Goal: Feedback & Contribution: Leave review/rating

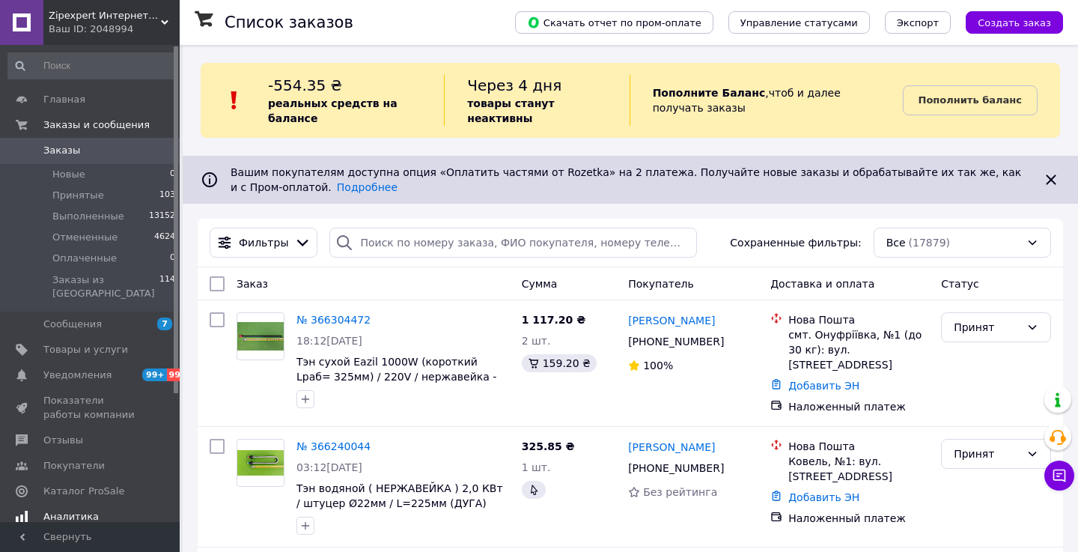
click at [81, 510] on span "Аналитика" at bounding box center [70, 516] width 55 height 13
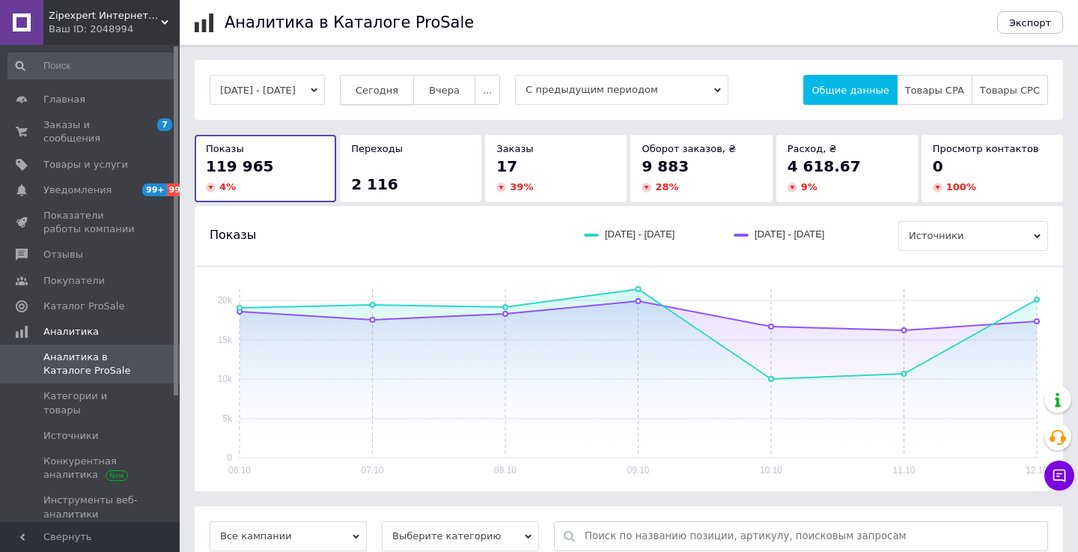
click at [410, 102] on button "Сегодня" at bounding box center [377, 90] width 74 height 30
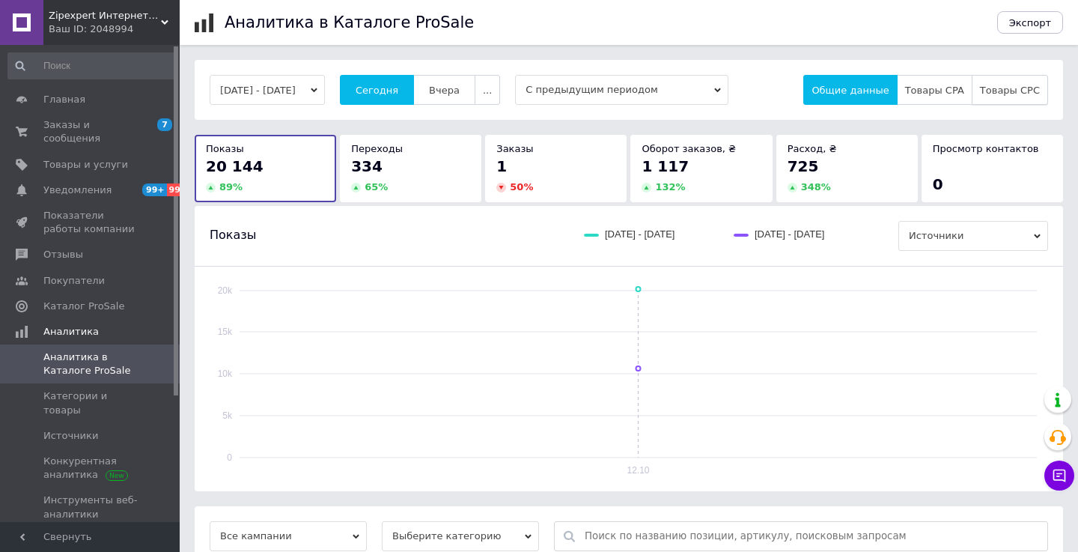
click at [1025, 96] on button "Товары CPC" at bounding box center [1009, 90] width 76 height 30
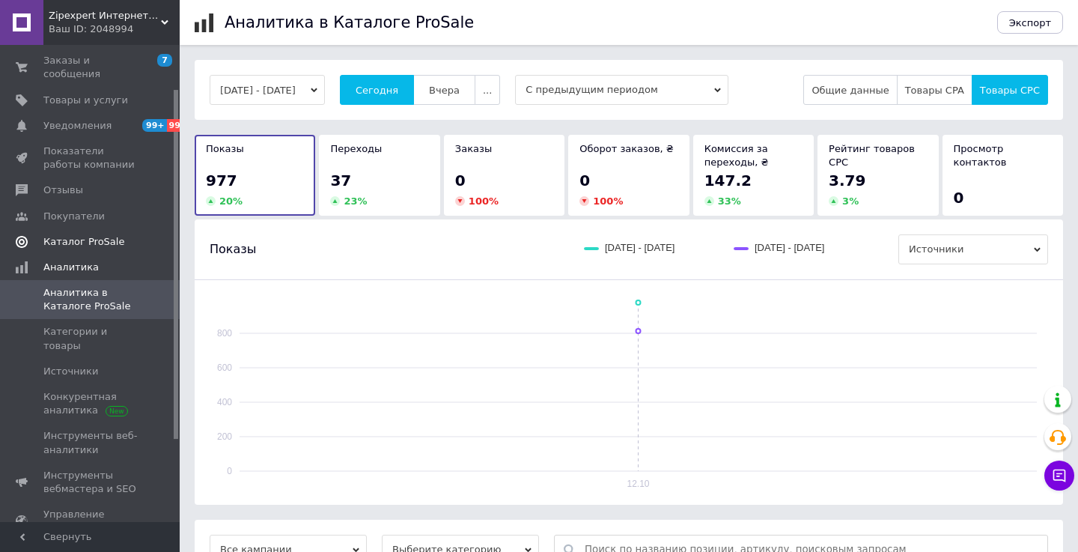
scroll to position [74, 0]
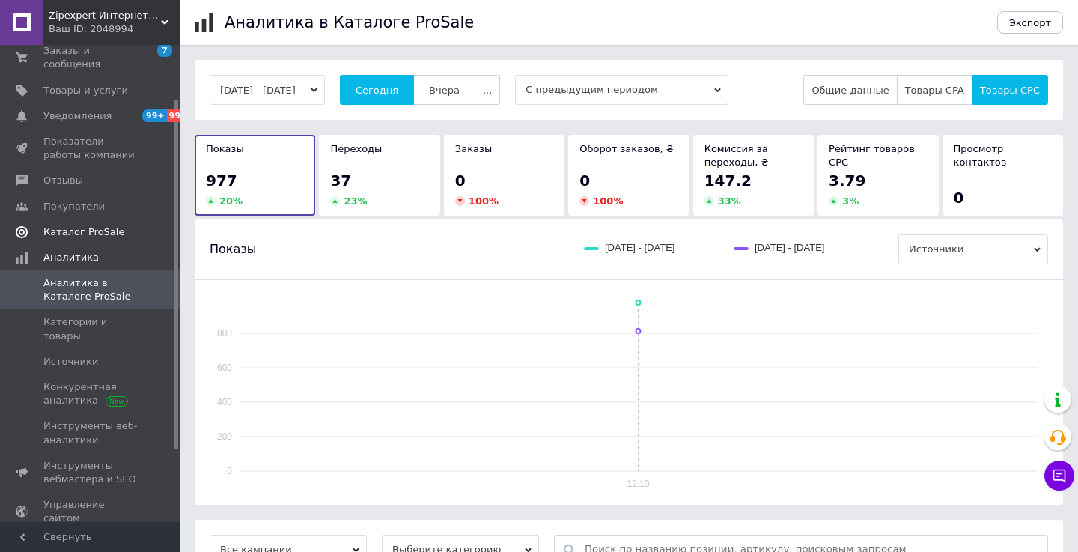
click at [92, 234] on span "Каталог ProSale" at bounding box center [83, 231] width 81 height 13
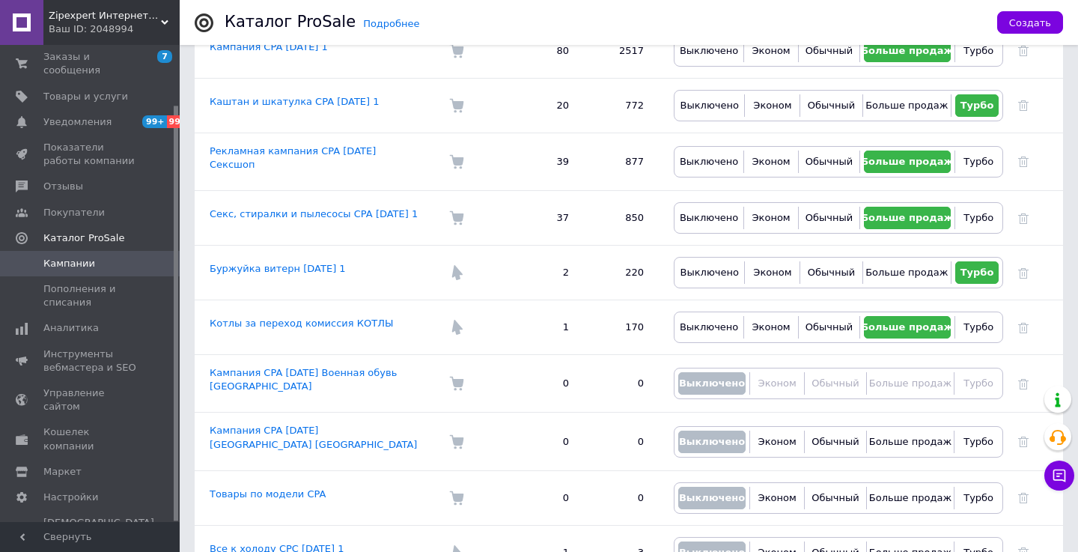
scroll to position [516, 0]
click at [97, 25] on div "Ваш ID: 2048994" at bounding box center [114, 28] width 131 height 13
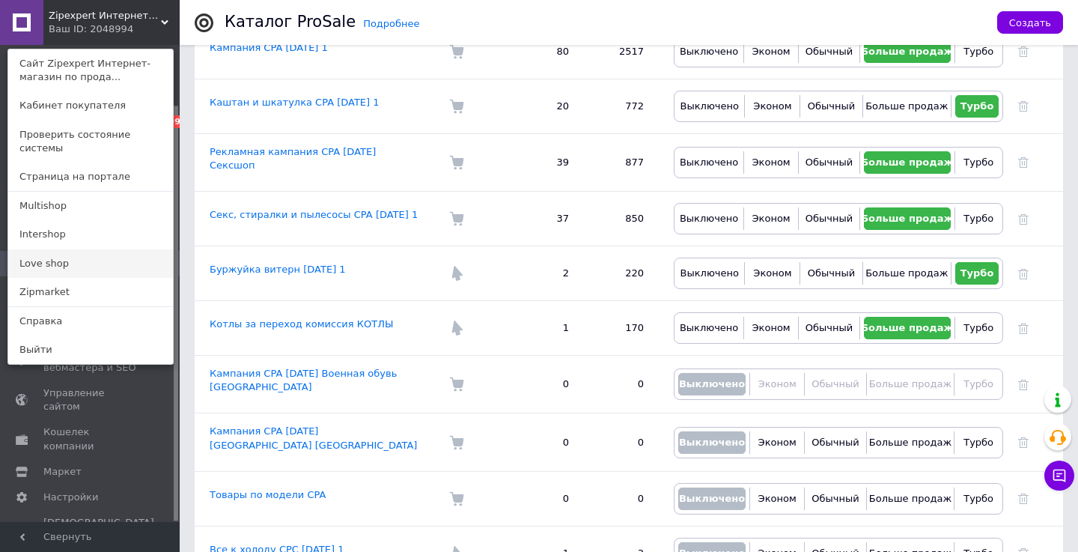
click at [58, 249] on link "Love shop" at bounding box center [90, 263] width 165 height 28
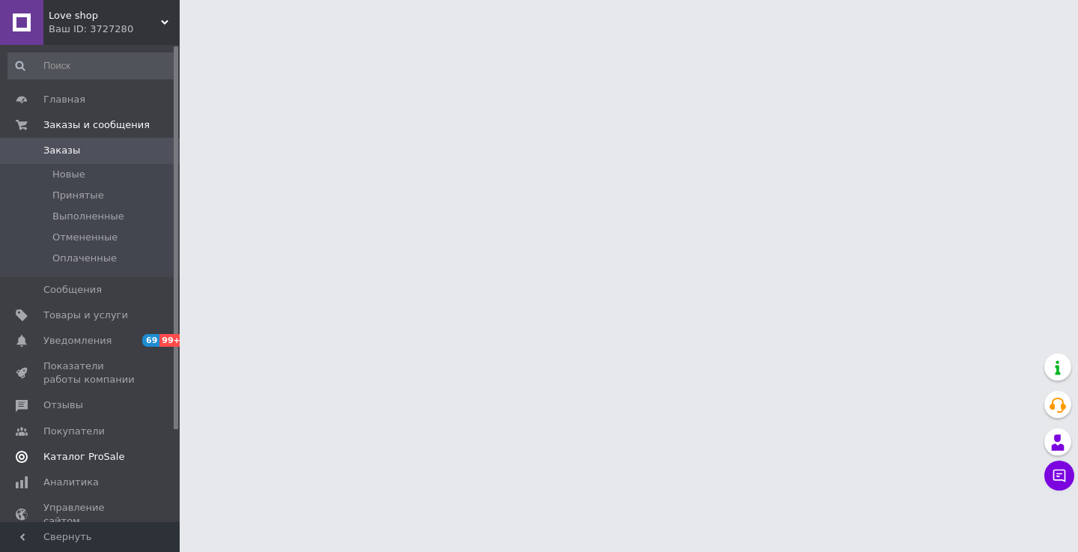
click at [99, 458] on span "Каталог ProSale" at bounding box center [83, 456] width 81 height 13
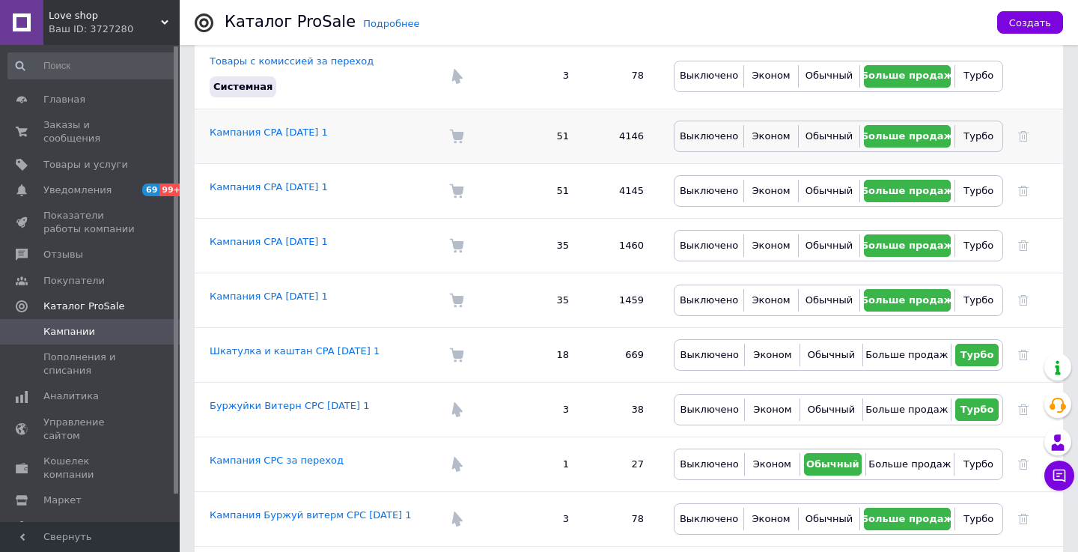
scroll to position [272, 0]
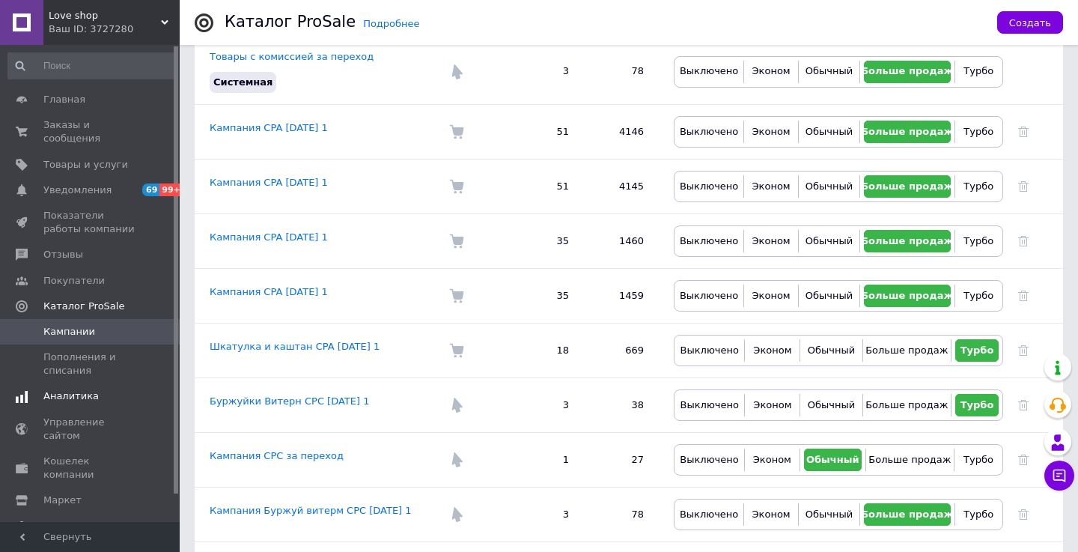
click at [70, 398] on span "Аналитика" at bounding box center [70, 395] width 55 height 13
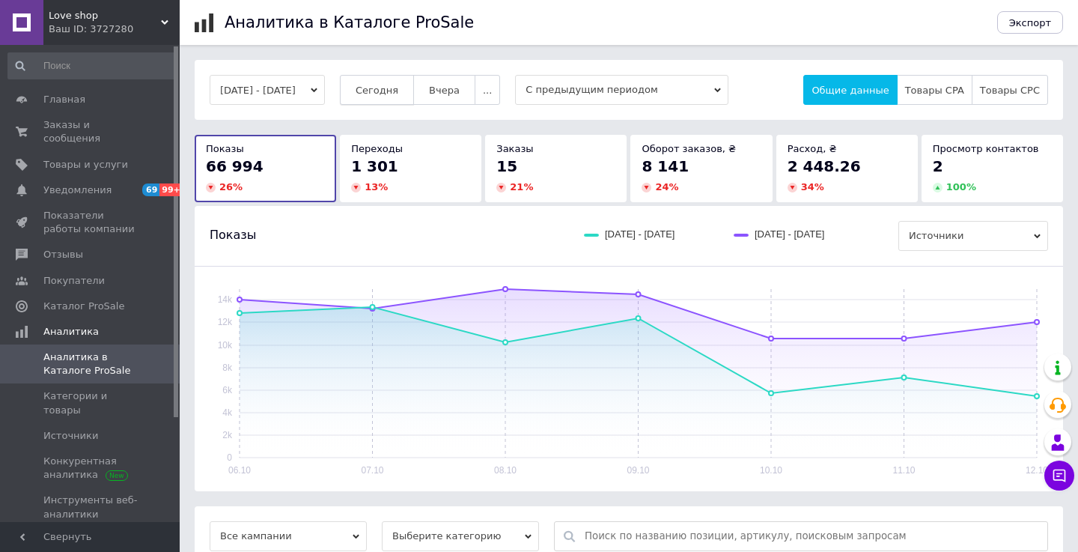
click at [398, 90] on span "Сегодня" at bounding box center [377, 90] width 43 height 11
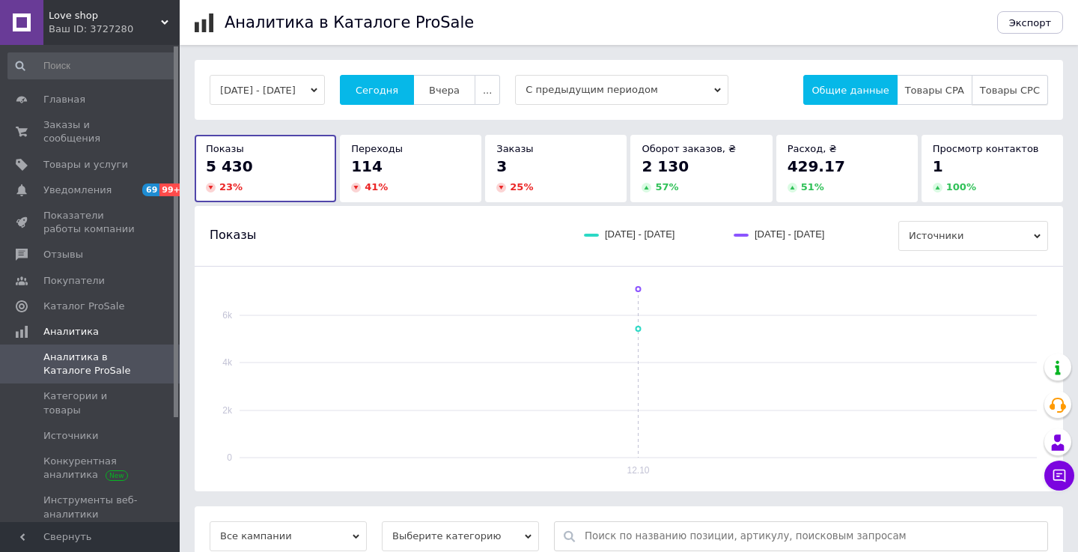
click at [1002, 94] on span "Товары CPC" at bounding box center [1010, 90] width 60 height 11
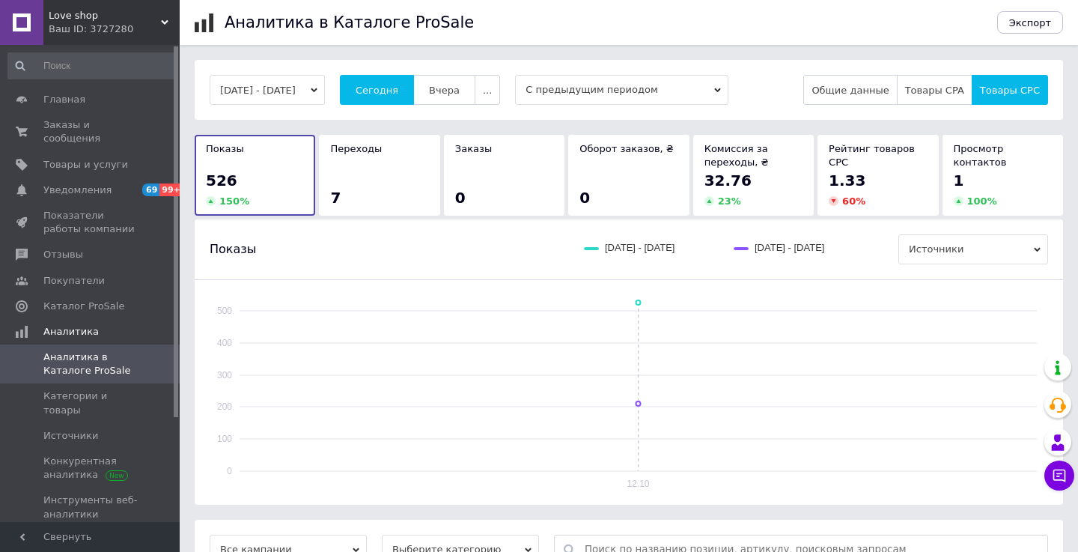
click at [99, 19] on span "Love shop" at bounding box center [105, 15] width 112 height 13
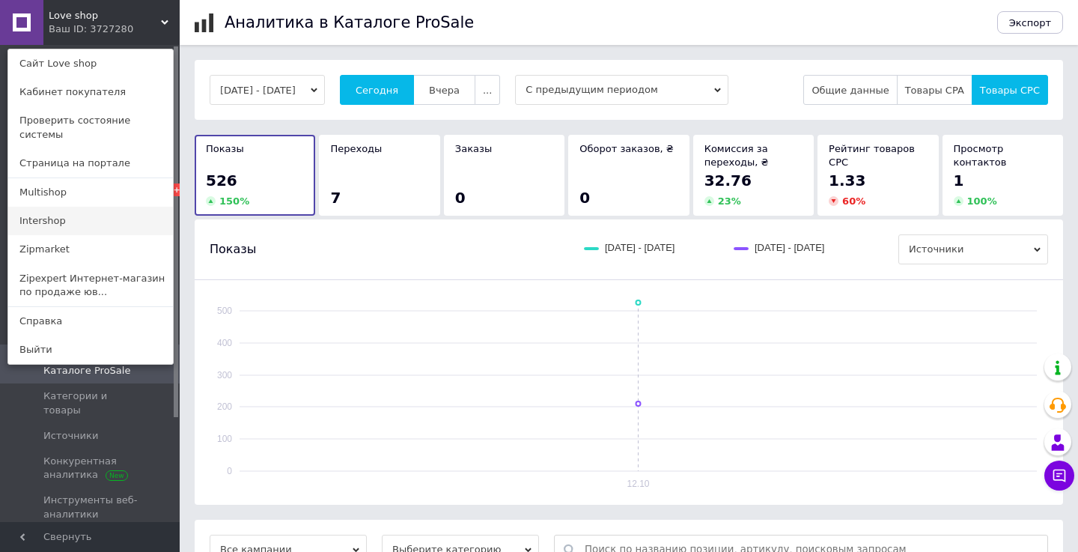
click at [77, 207] on link "Intershop" at bounding box center [90, 221] width 165 height 28
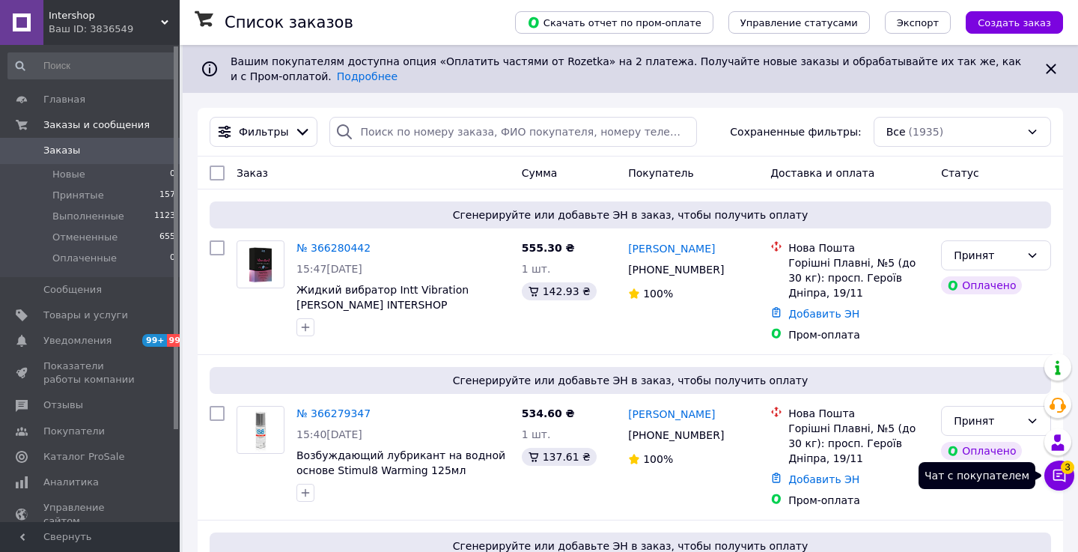
click at [1060, 481] on icon at bounding box center [1059, 475] width 15 height 15
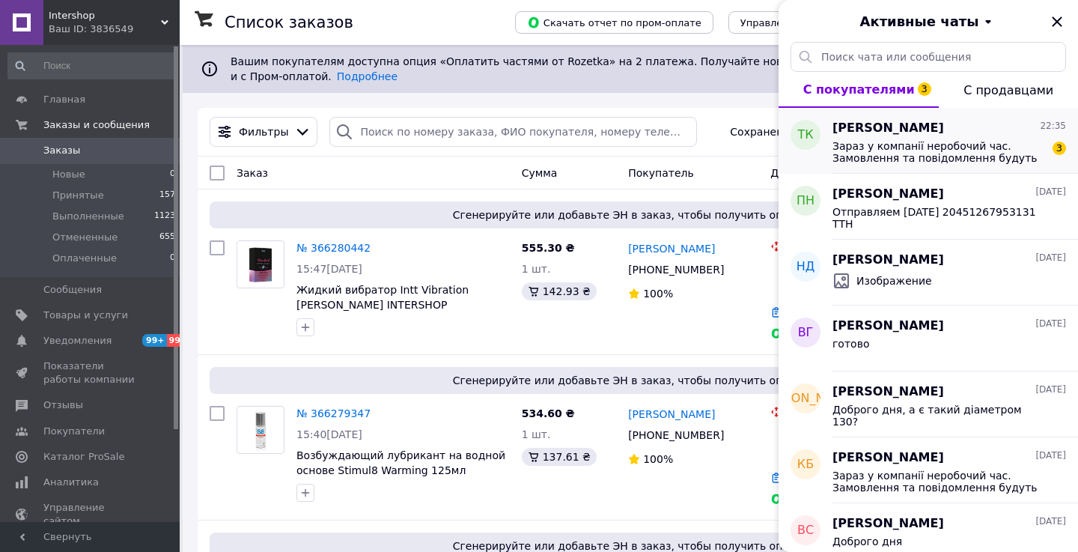
click at [943, 130] on div "Тарас Криницкий 22:35" at bounding box center [949, 128] width 234 height 17
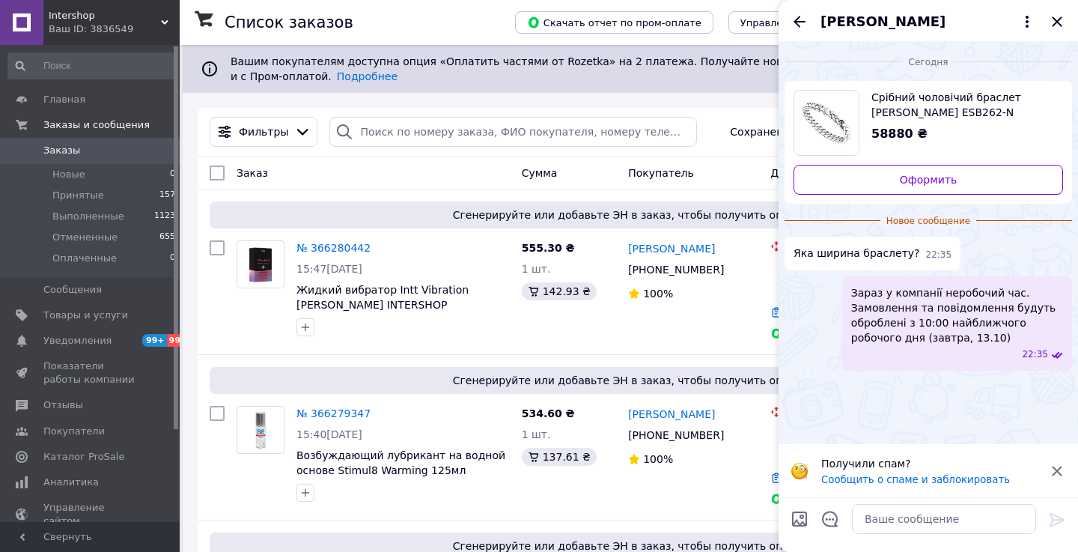
click at [824, 119] on img "Посмотреть товар" at bounding box center [826, 123] width 64 height 64
click at [1030, 16] on icon at bounding box center [1027, 22] width 18 height 18
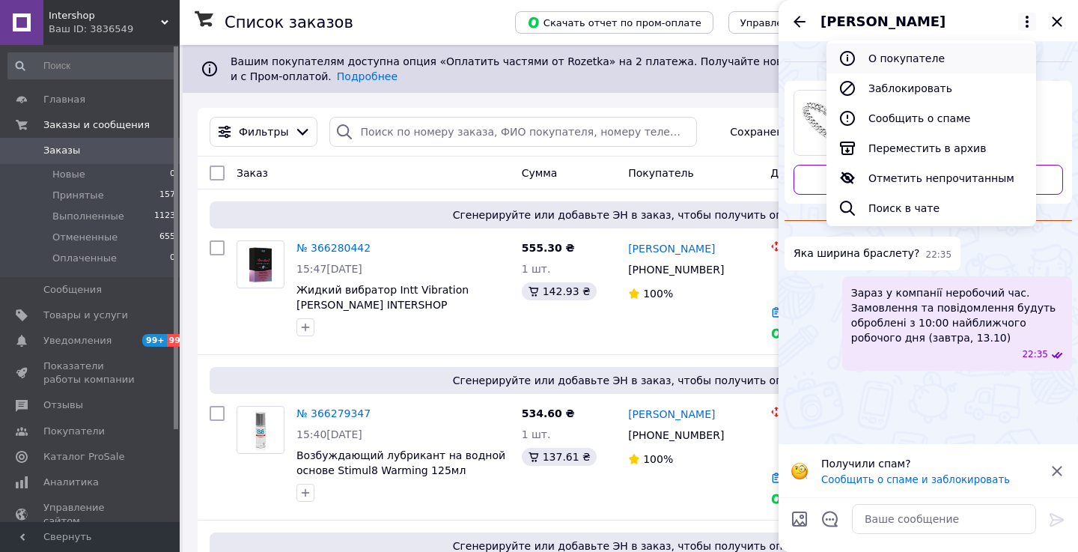
click at [905, 56] on button "О покупателе" at bounding box center [931, 58] width 210 height 30
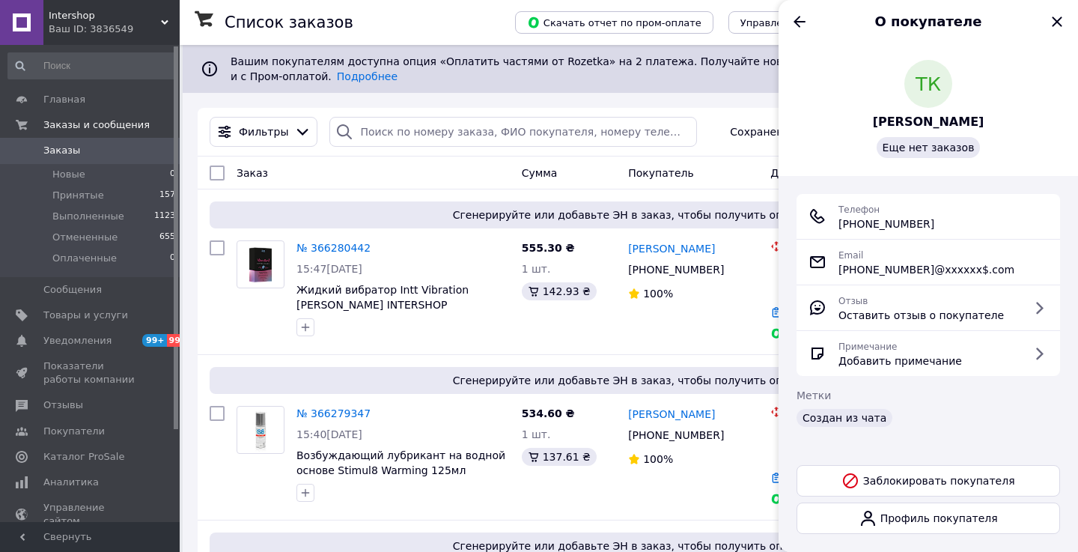
drag, startPoint x: 940, startPoint y: 228, endPoint x: 859, endPoint y: 228, distance: 80.8
click at [859, 228] on div "Телефон +380 (67) 117-27-71" at bounding box center [928, 216] width 240 height 30
copy span "0 (67) 117-27-71"
click at [802, 27] on icon "Назад" at bounding box center [799, 22] width 18 height 18
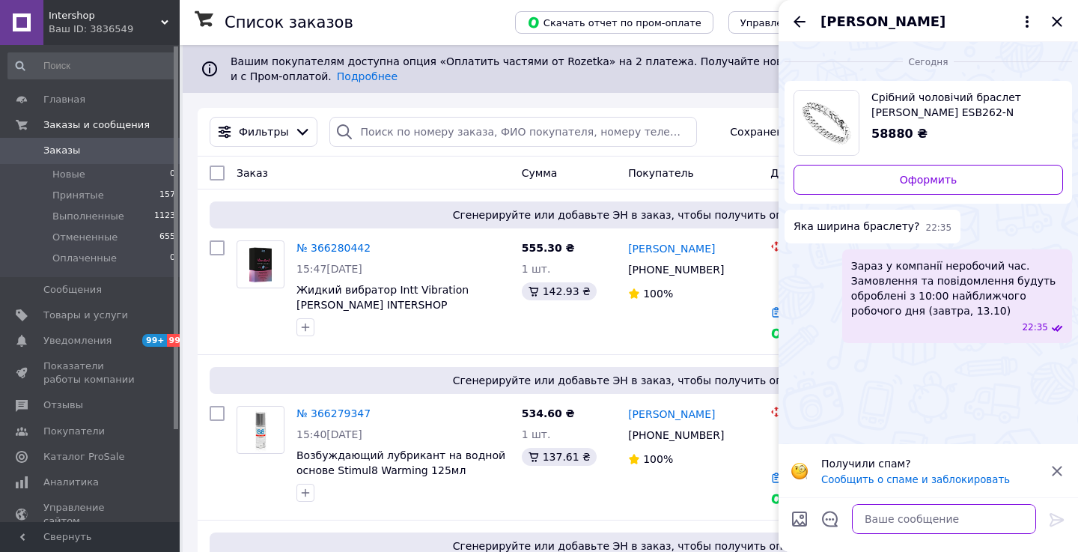
click at [902, 522] on textarea at bounding box center [944, 519] width 184 height 30
type textarea "Добрий вечiр"
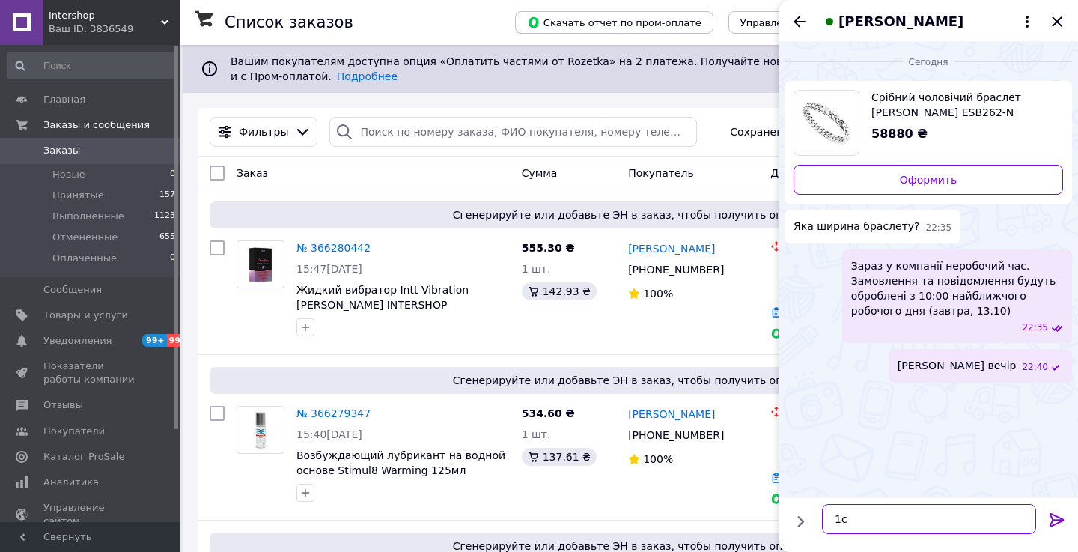
type textarea "1см"
type textarea "Написав Вам у вайбер"
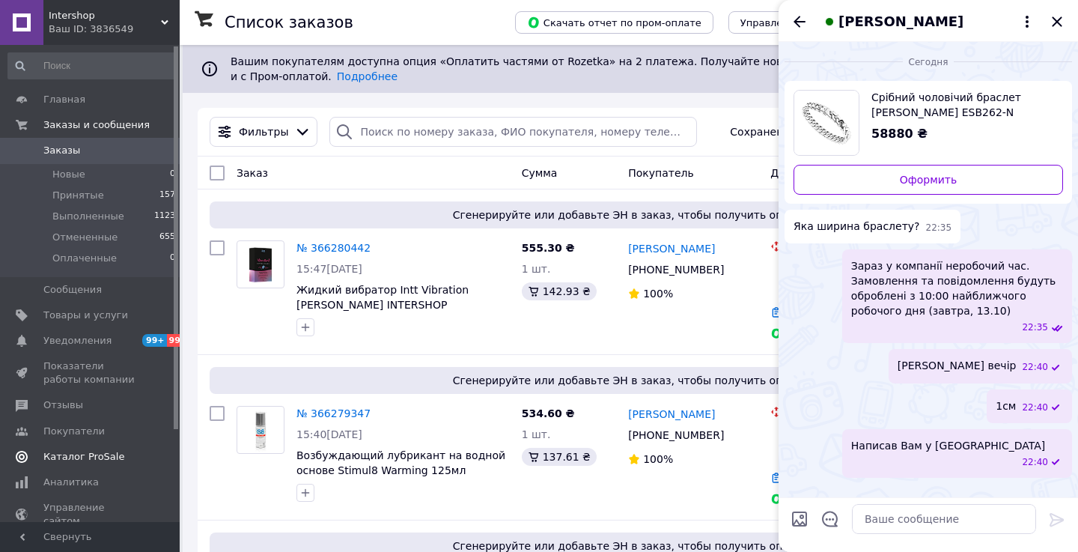
click at [95, 458] on span "Каталог ProSale" at bounding box center [83, 456] width 81 height 13
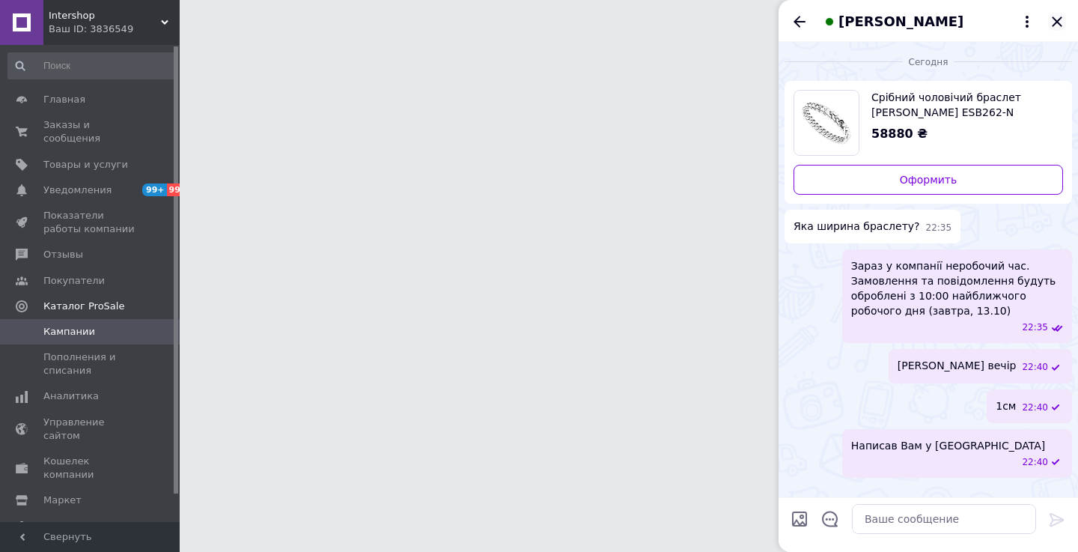
click at [1057, 24] on icon "Закрыть" at bounding box center [1057, 22] width 18 height 18
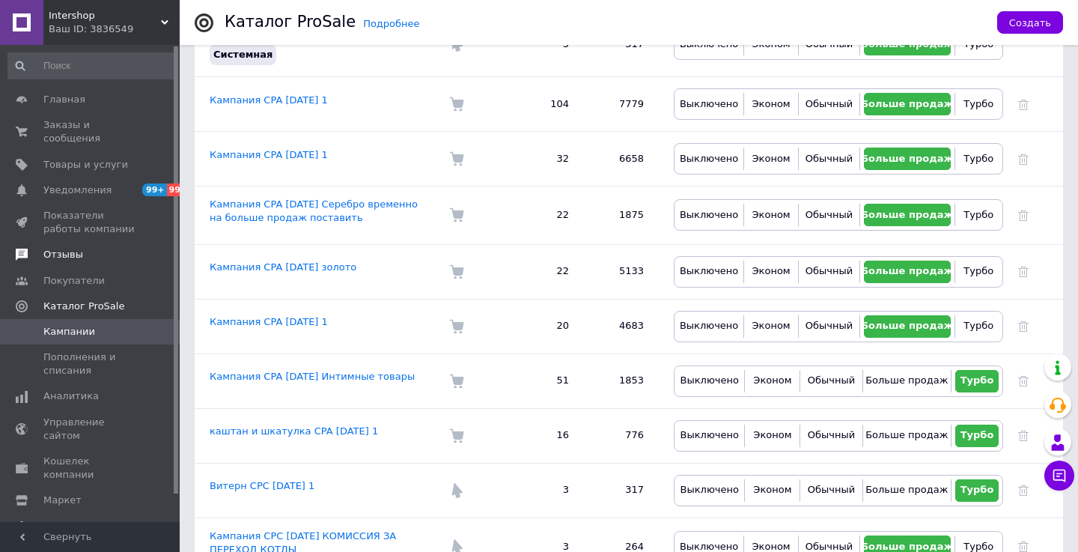
scroll to position [284, 0]
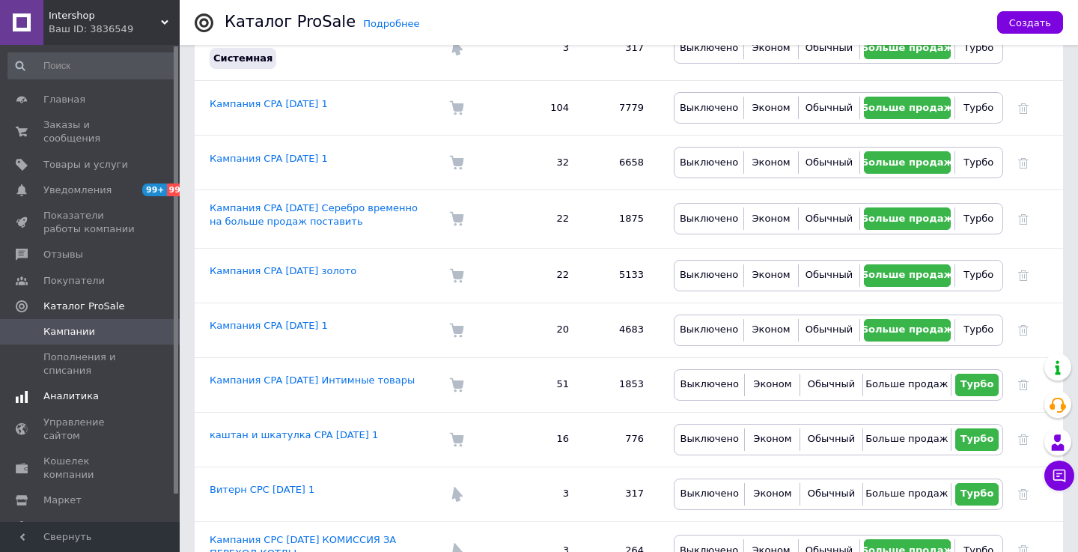
click at [73, 392] on span "Аналитика" at bounding box center [70, 395] width 55 height 13
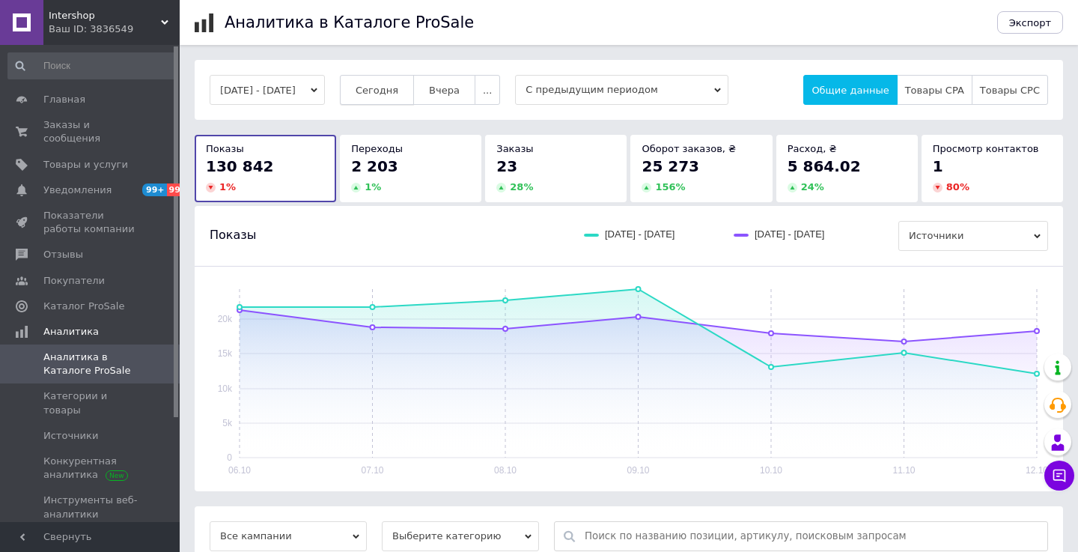
click at [398, 91] on span "Сегодня" at bounding box center [377, 90] width 43 height 11
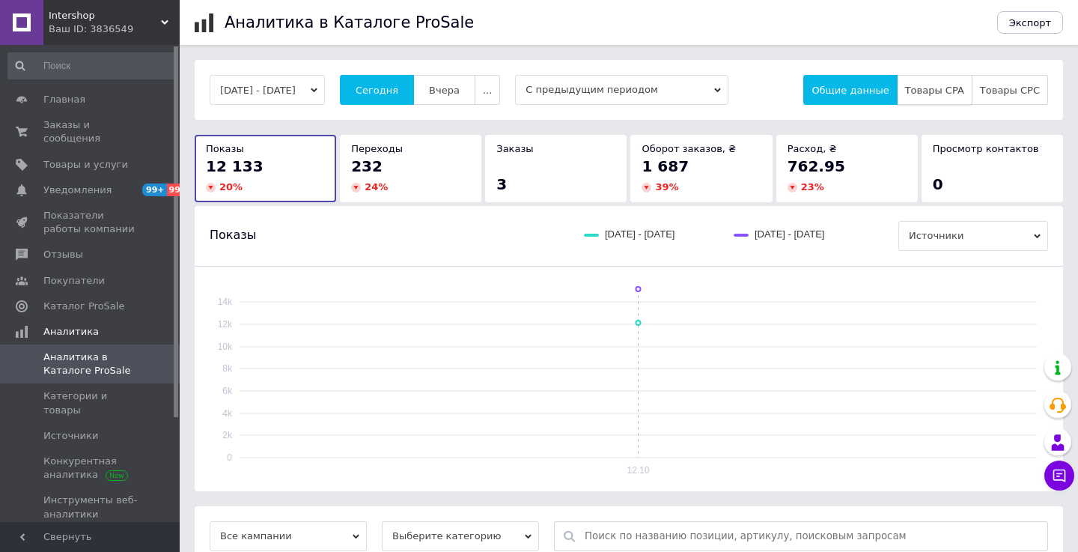
click at [949, 99] on button "Товары CPA" at bounding box center [935, 90] width 76 height 30
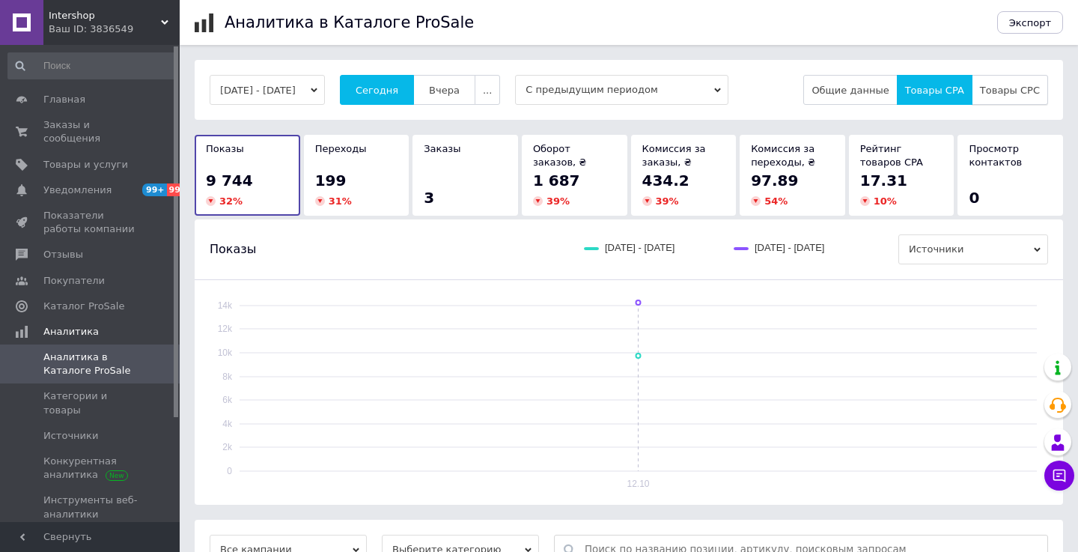
click at [1007, 91] on span "Товары CPC" at bounding box center [1010, 90] width 60 height 11
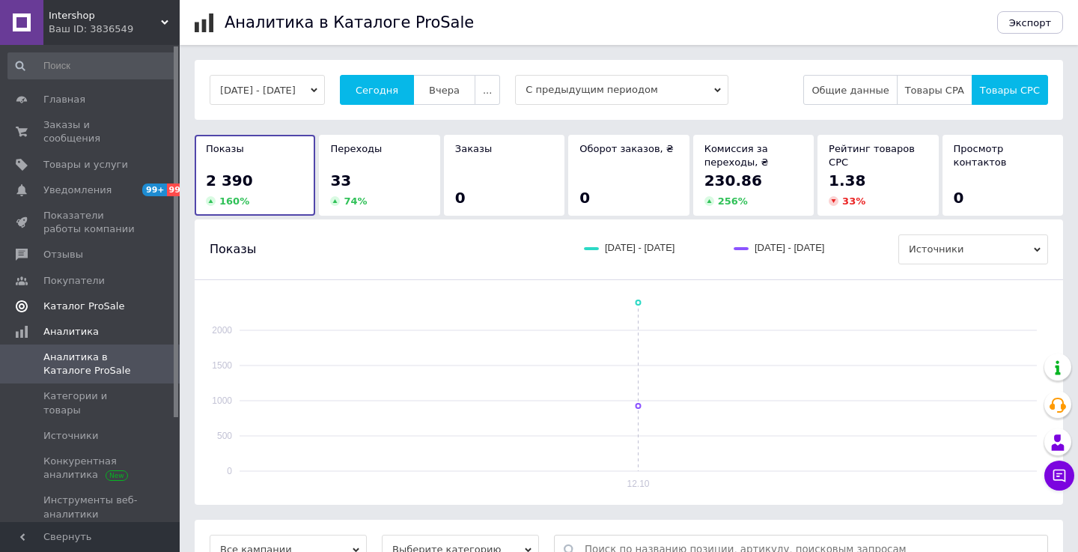
click at [97, 301] on span "Каталог ProSale" at bounding box center [83, 305] width 81 height 13
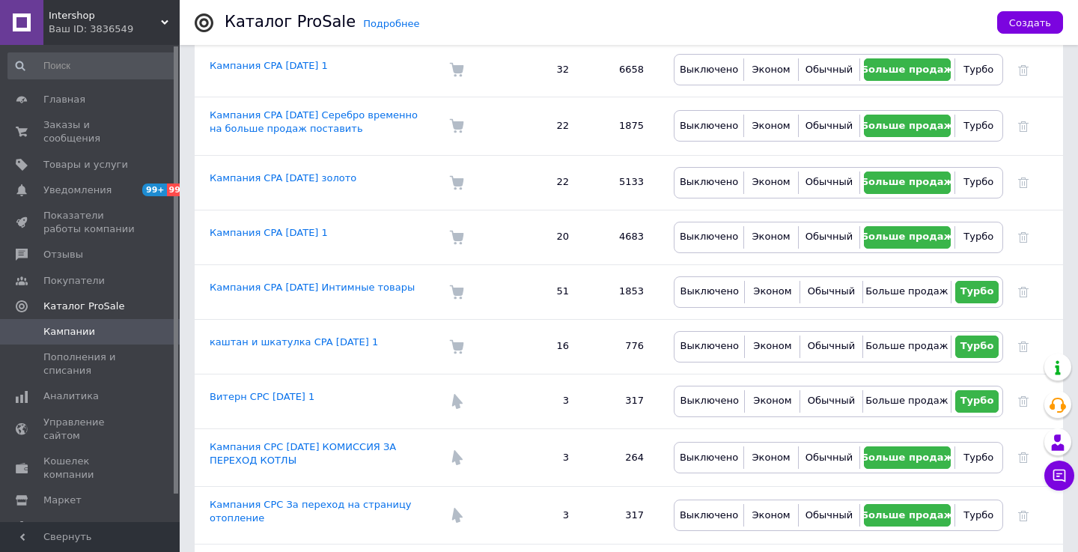
scroll to position [376, 0]
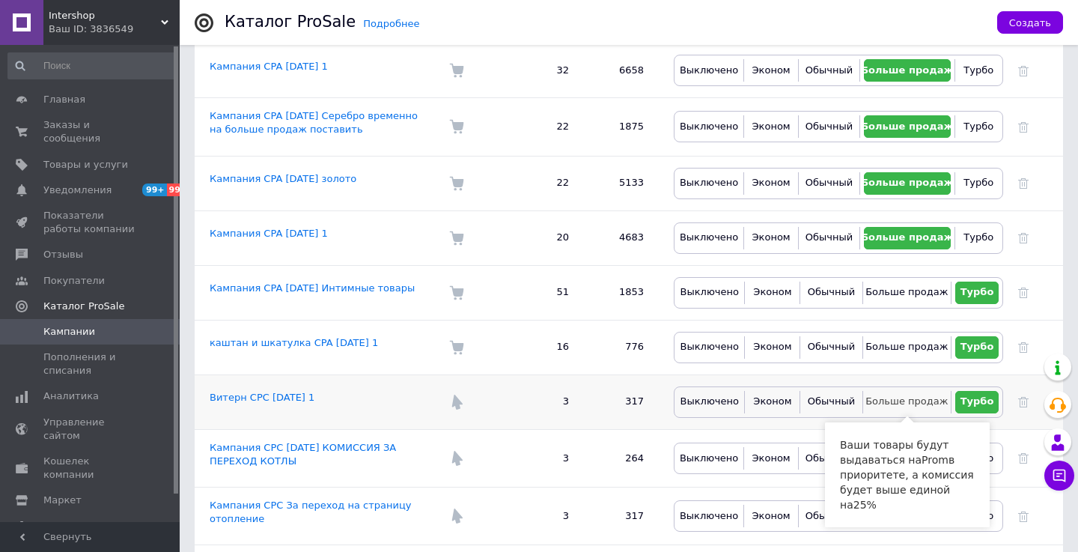
click at [891, 406] on span "Больше продаж" at bounding box center [906, 400] width 82 height 11
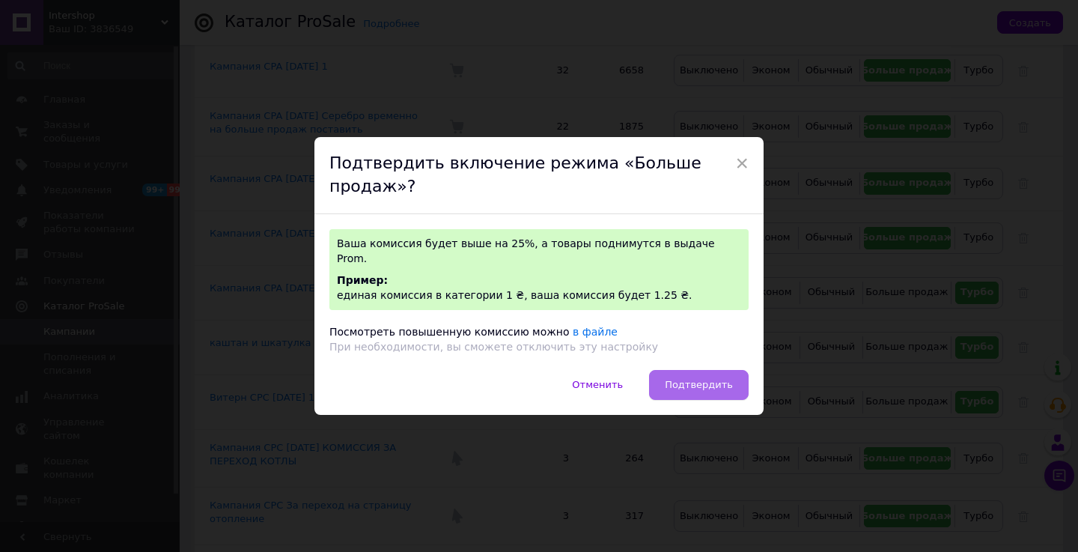
click at [672, 379] on button "Подтвердить" at bounding box center [699, 385] width 100 height 30
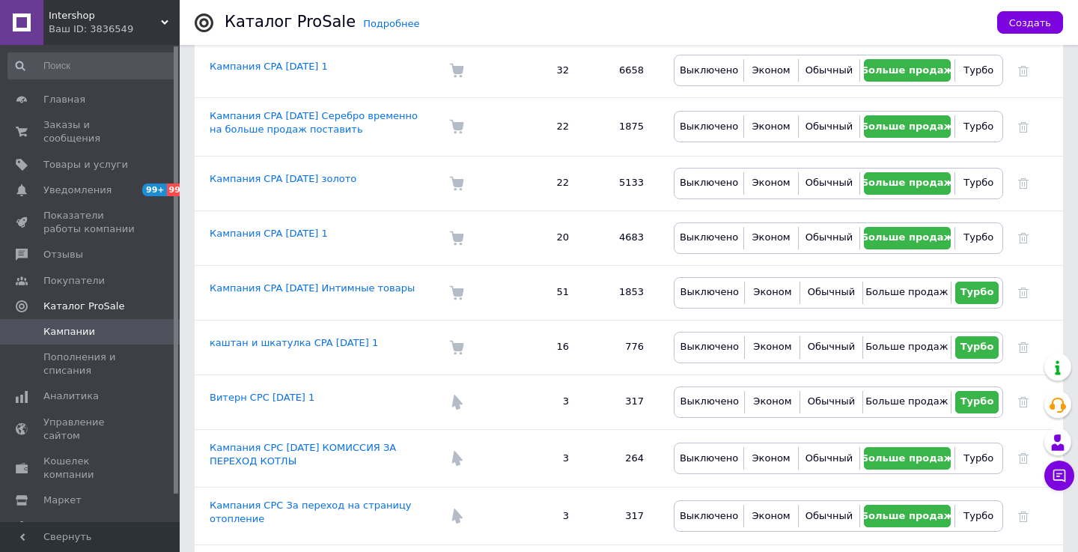
click at [94, 37] on div "Intershop Ваш ID: 3836549" at bounding box center [111, 22] width 136 height 45
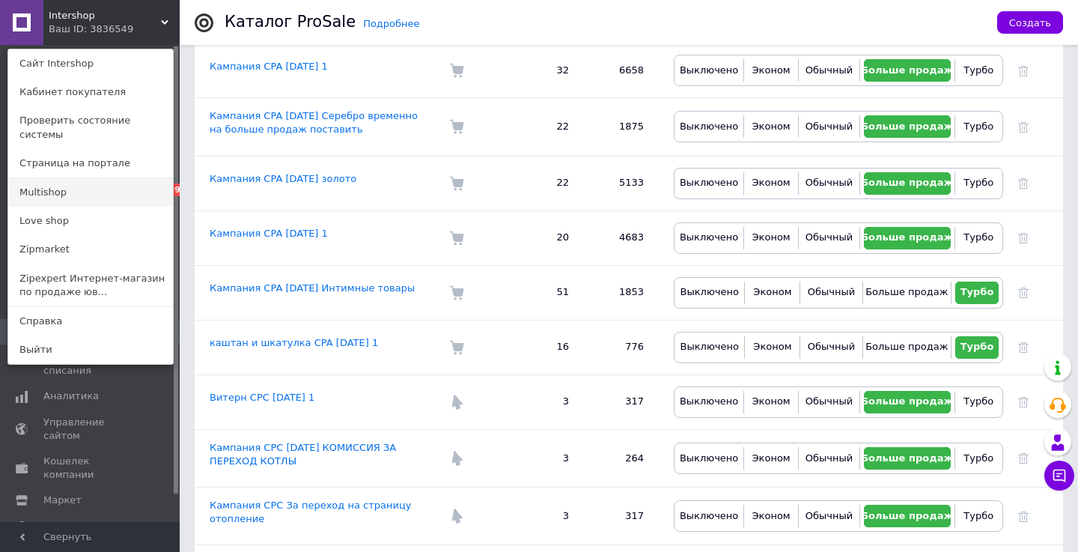
click at [76, 184] on link "Multishop" at bounding box center [90, 192] width 165 height 28
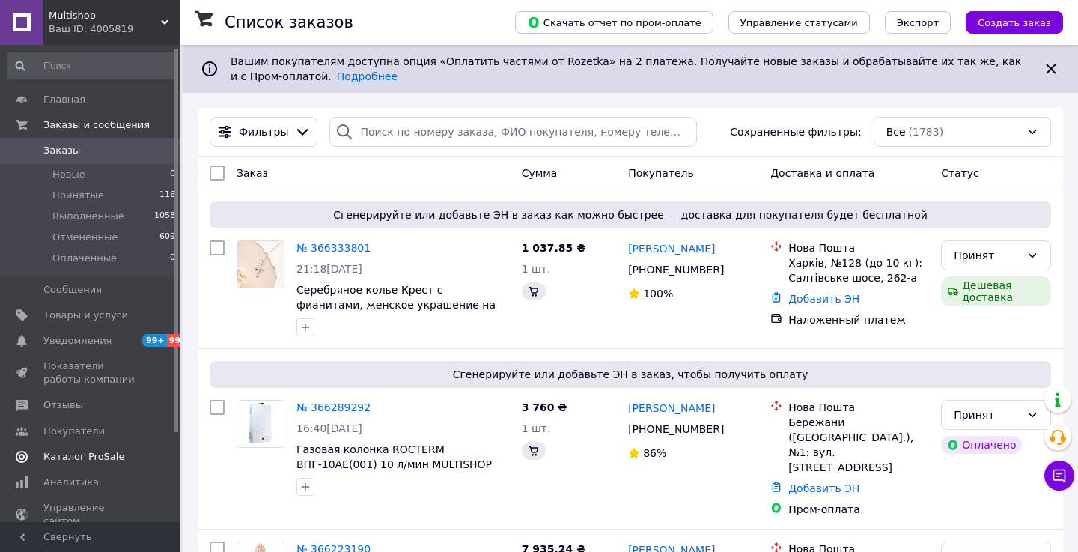
scroll to position [19, 0]
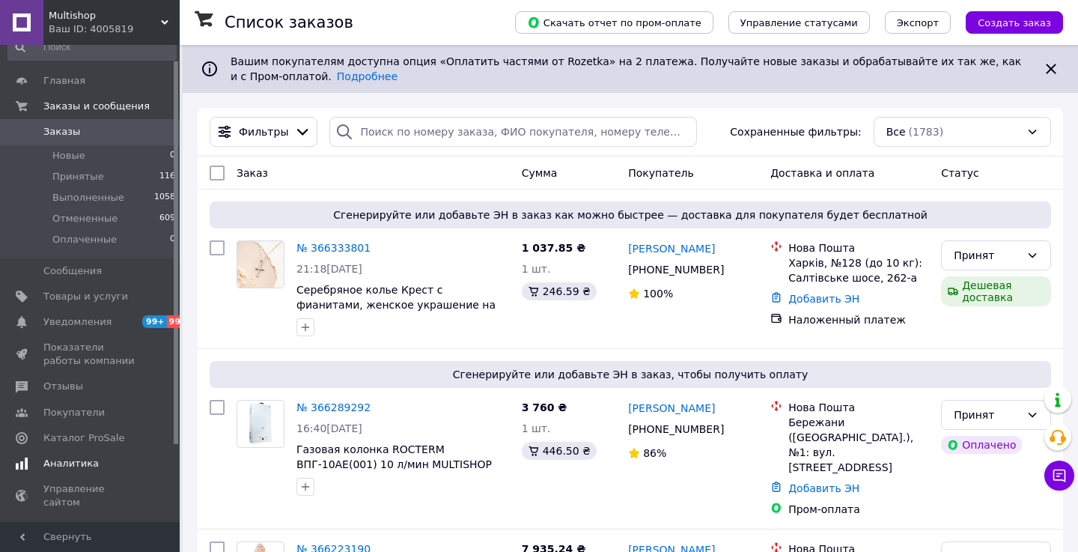
click at [88, 464] on span "Аналитика" at bounding box center [70, 463] width 55 height 13
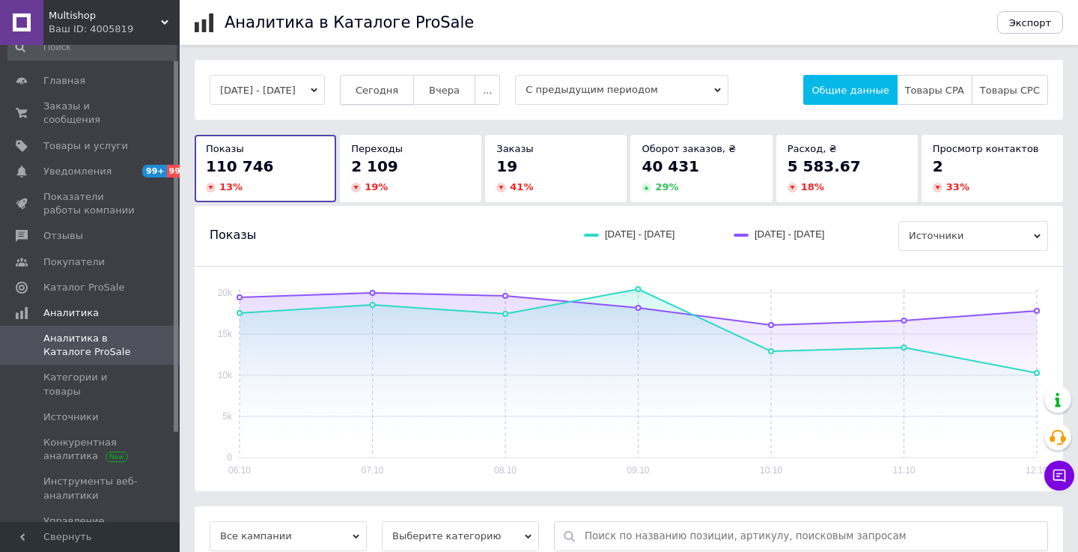
click at [398, 88] on span "Сегодня" at bounding box center [377, 90] width 43 height 11
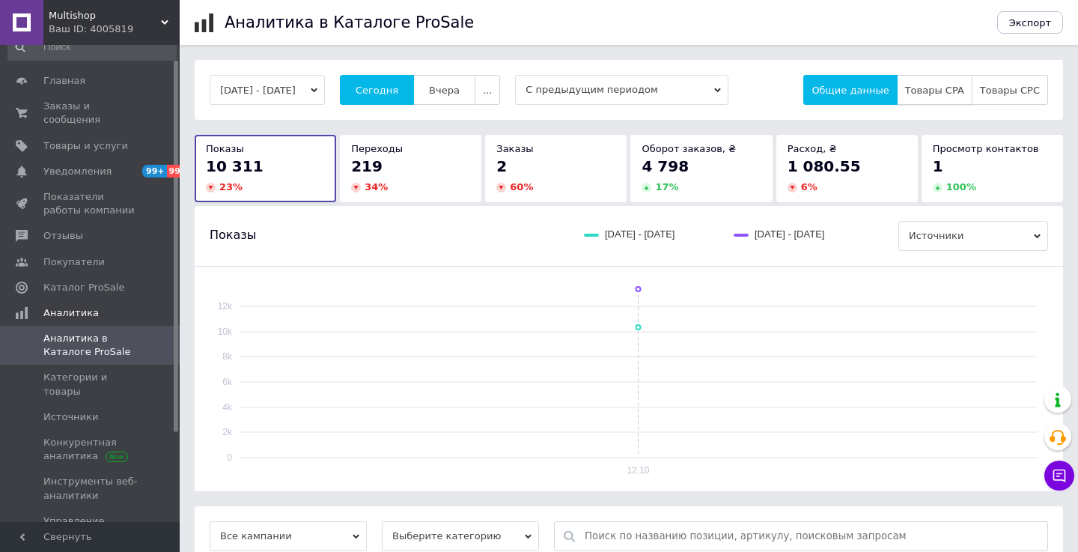
click at [961, 94] on span "Товары CPA" at bounding box center [934, 90] width 59 height 11
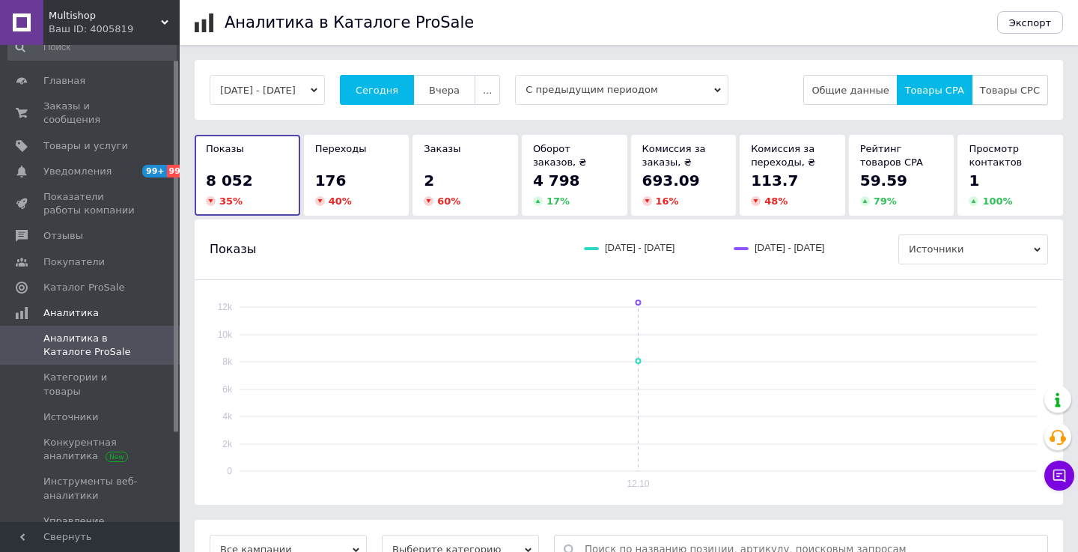
click at [997, 82] on button "Товары CPC" at bounding box center [1009, 90] width 76 height 30
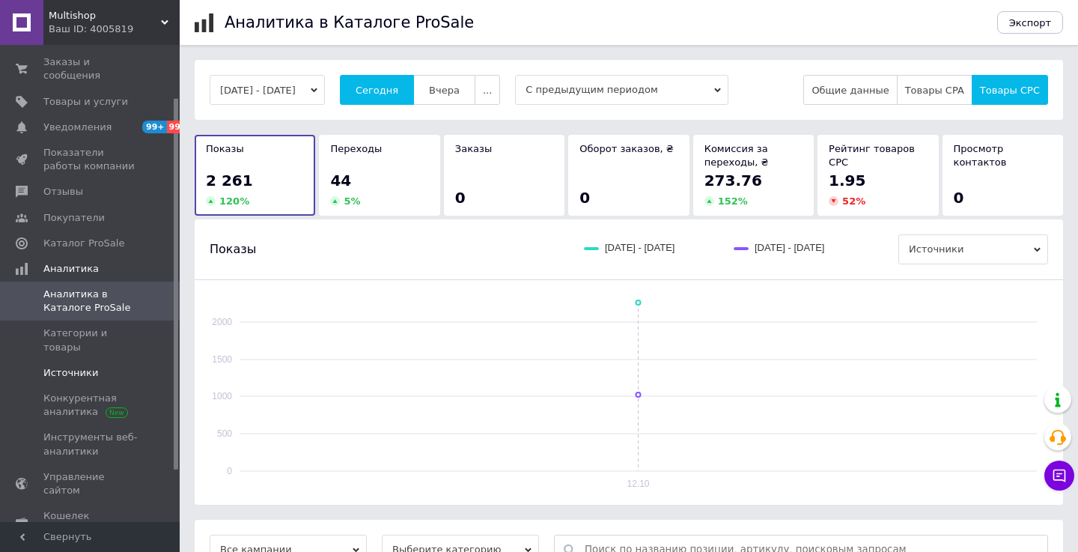
scroll to position [76, 0]
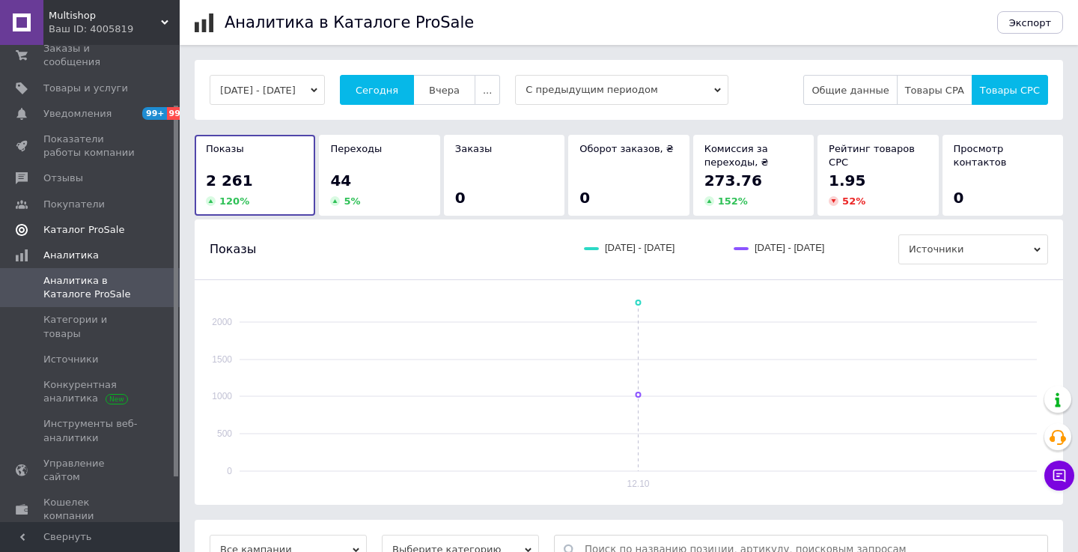
click at [92, 227] on span "Каталог ProSale" at bounding box center [83, 229] width 81 height 13
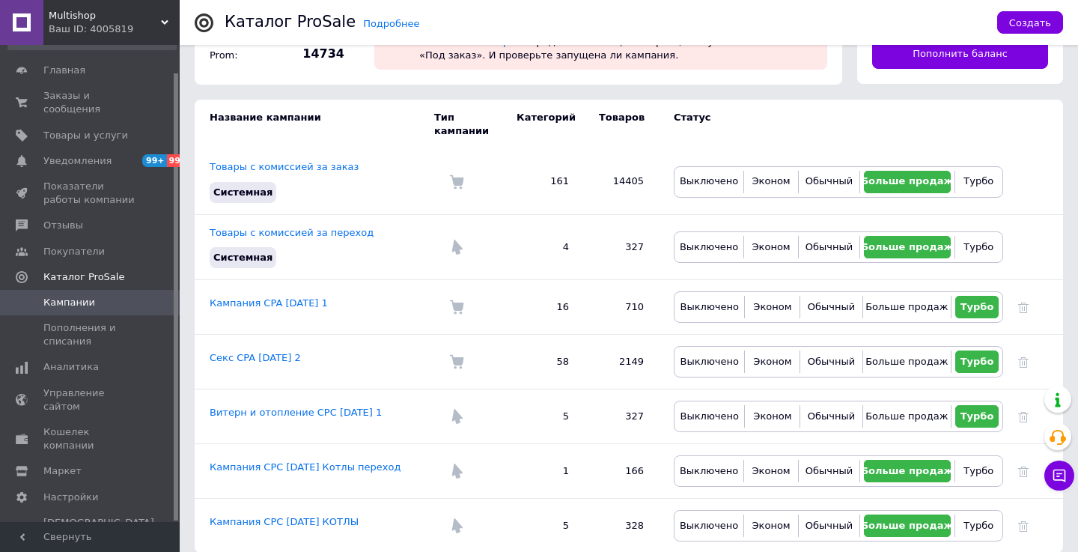
scroll to position [101, 0]
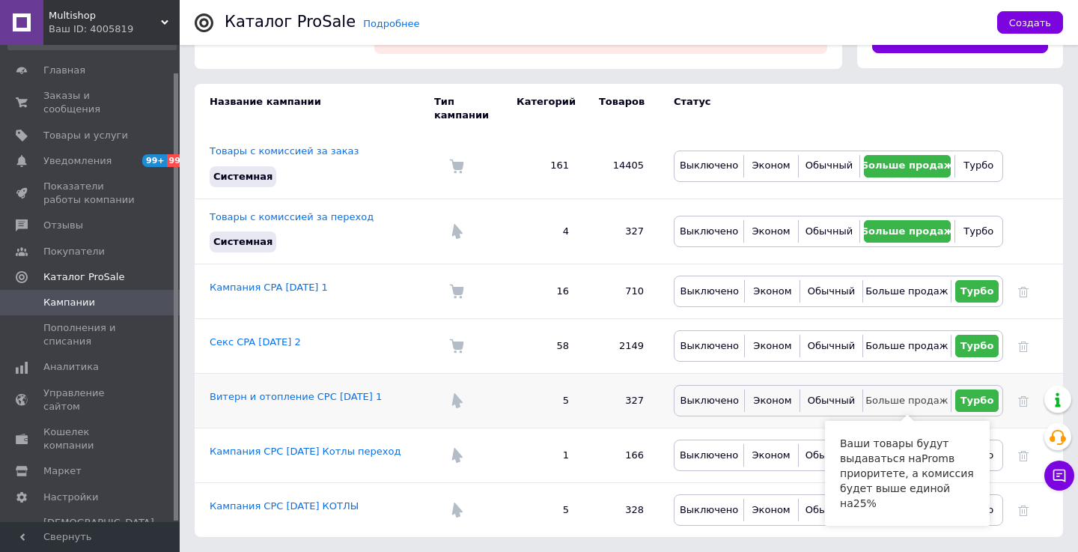
click at [893, 396] on span "Больше продаж" at bounding box center [906, 399] width 82 height 11
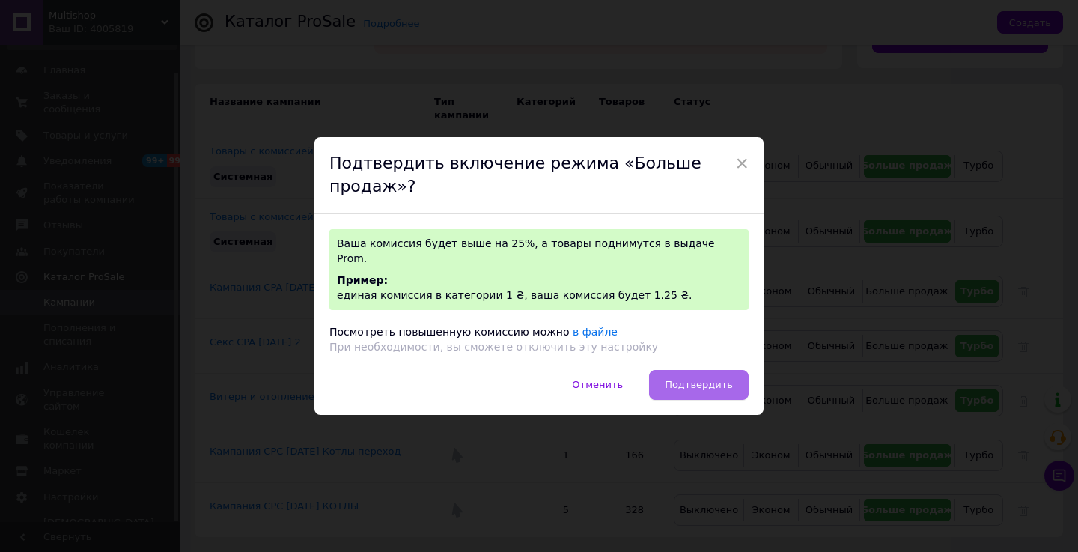
click at [674, 379] on span "Подтвердить" at bounding box center [699, 384] width 68 height 11
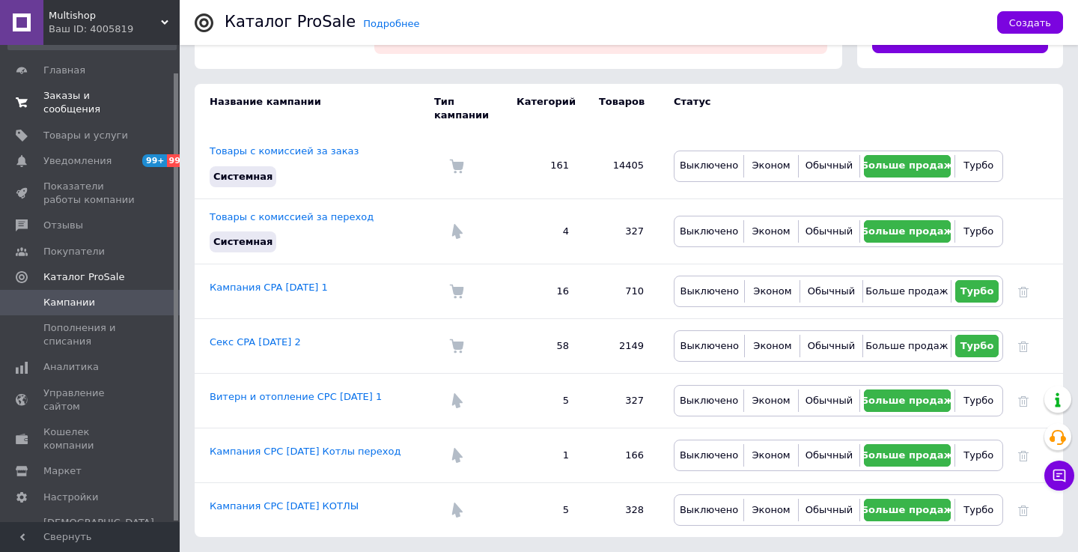
click at [80, 107] on span "Заказы и сообщения" at bounding box center [90, 102] width 95 height 27
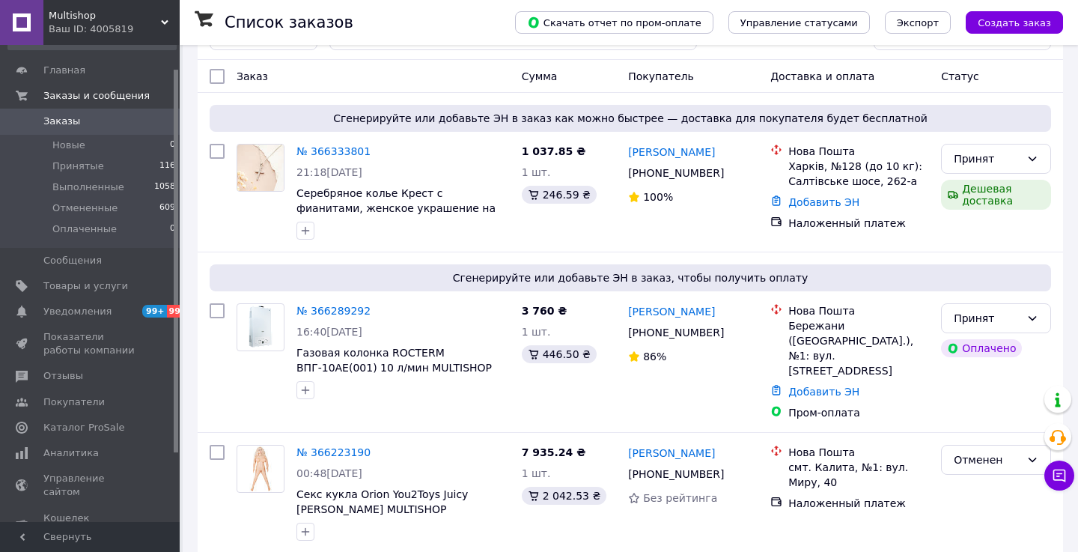
scroll to position [98, 0]
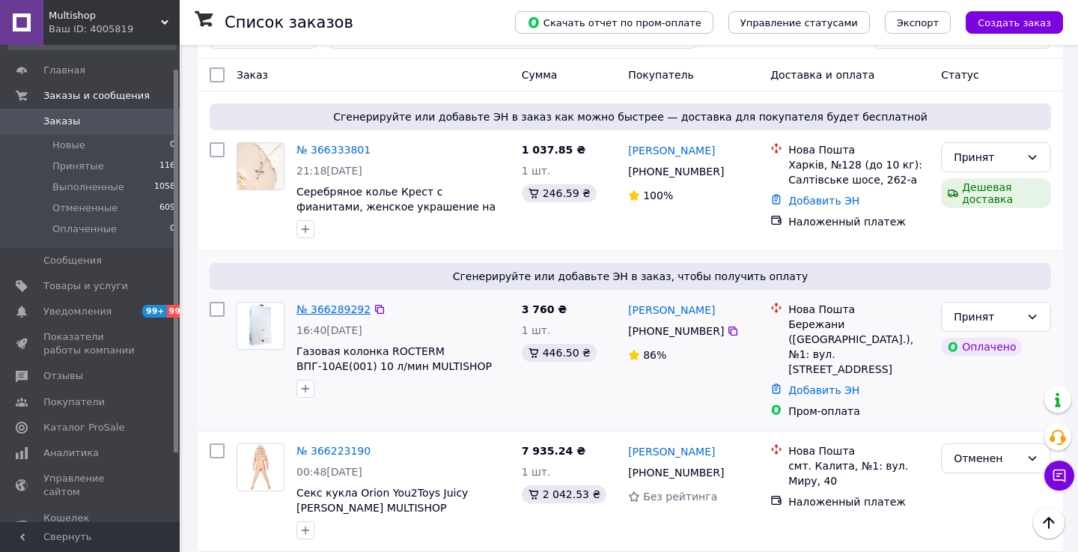
click at [348, 312] on link "№ 366289292" at bounding box center [333, 309] width 74 height 12
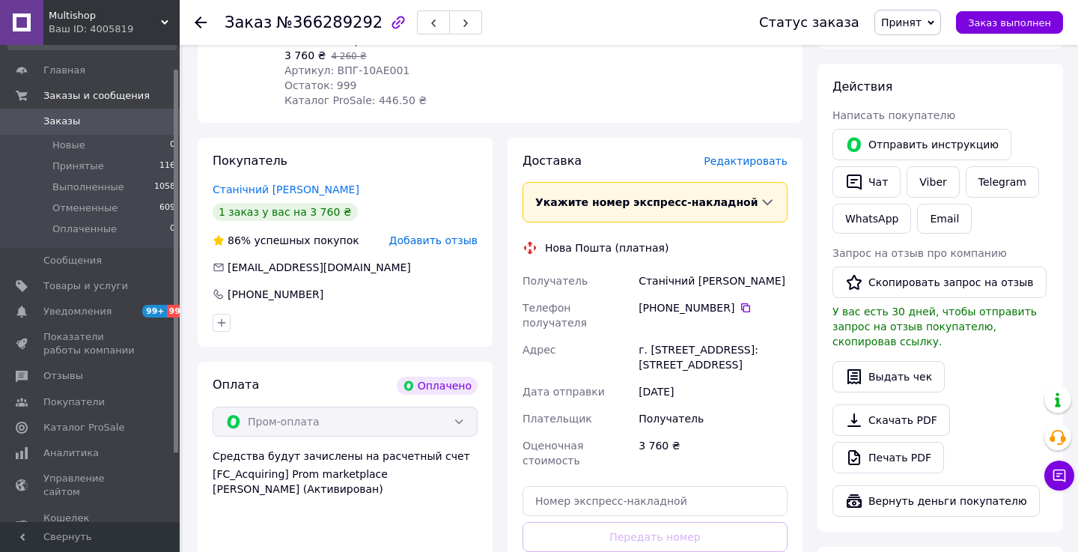
scroll to position [608, 0]
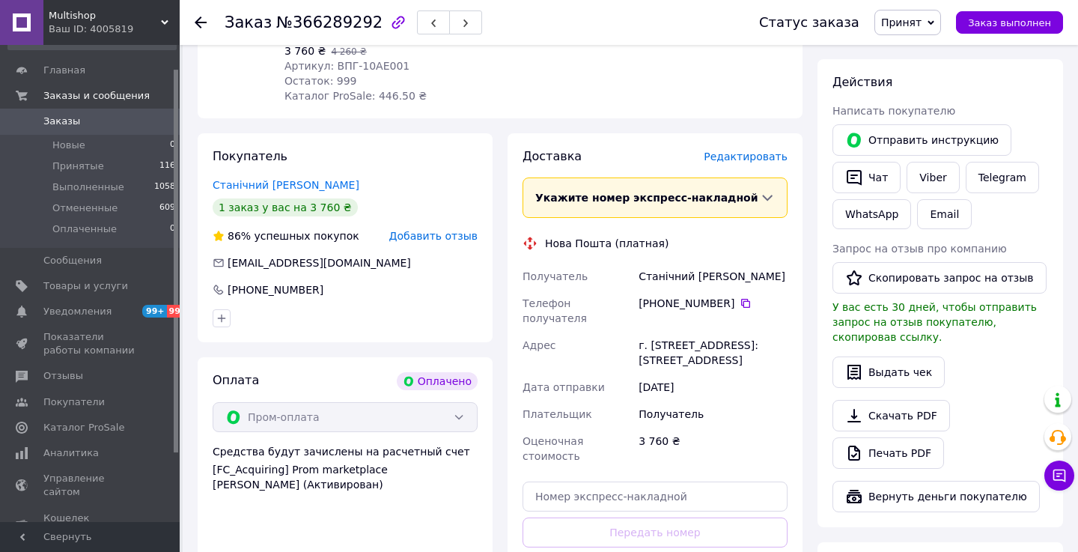
click at [448, 240] on span "Добавить отзыв" at bounding box center [433, 236] width 88 height 12
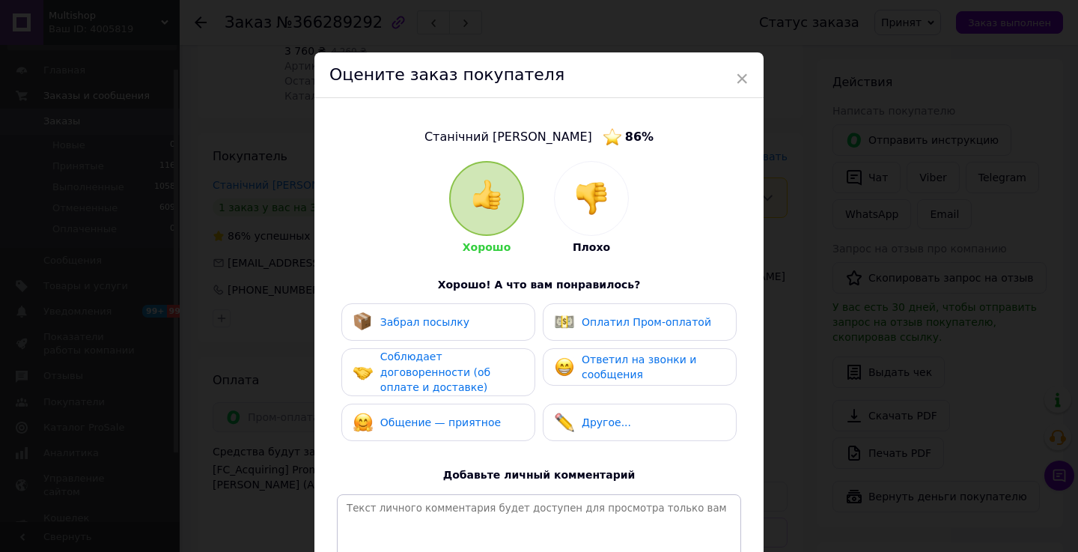
click at [611, 199] on div at bounding box center [591, 198] width 73 height 73
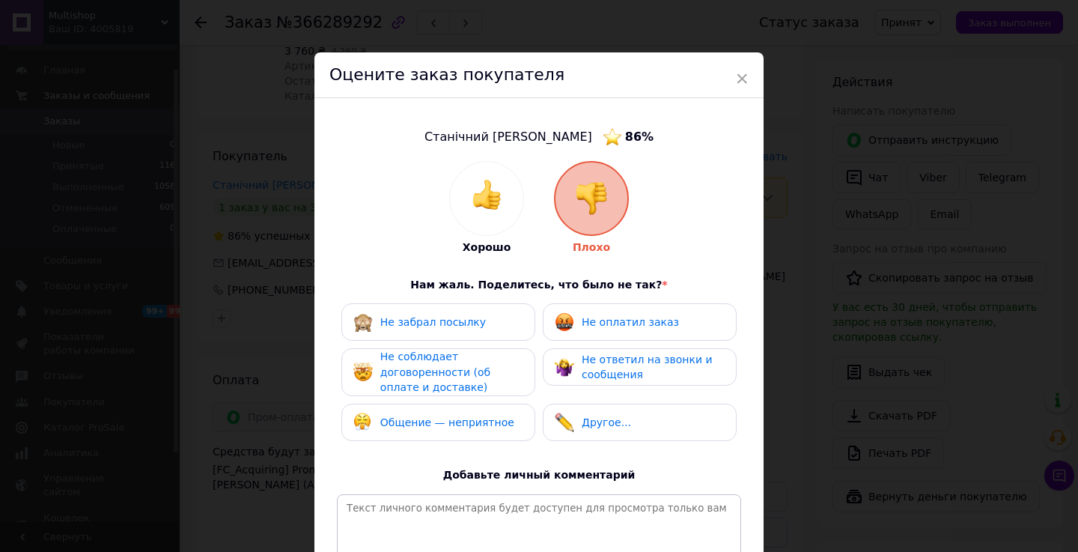
click at [586, 370] on span "Не ответил на звонки и сообщения" at bounding box center [647, 367] width 131 height 28
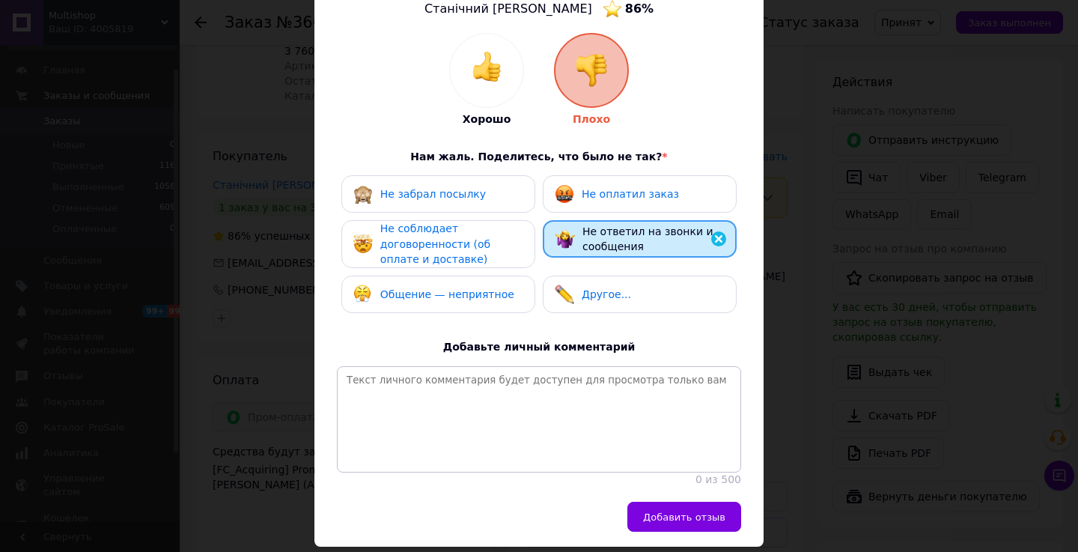
scroll to position [174, 0]
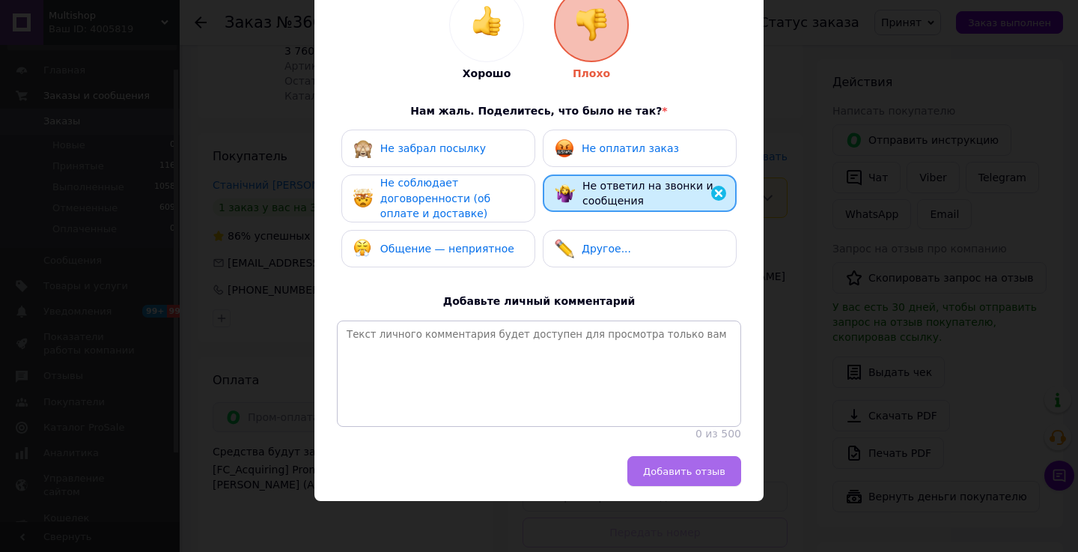
click at [662, 483] on button "Добавить отзыв" at bounding box center [684, 471] width 114 height 30
